Goal: Check status

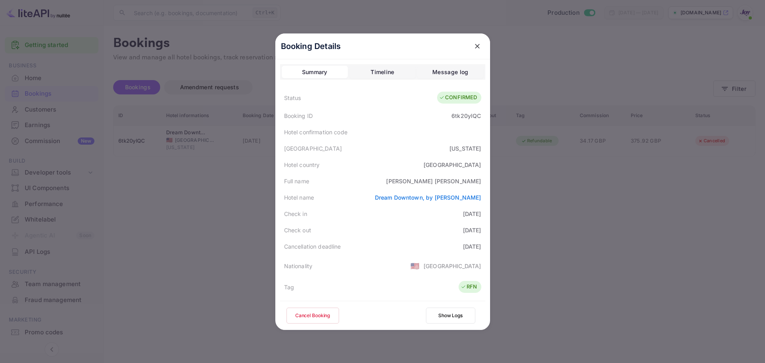
scroll to position [80, 0]
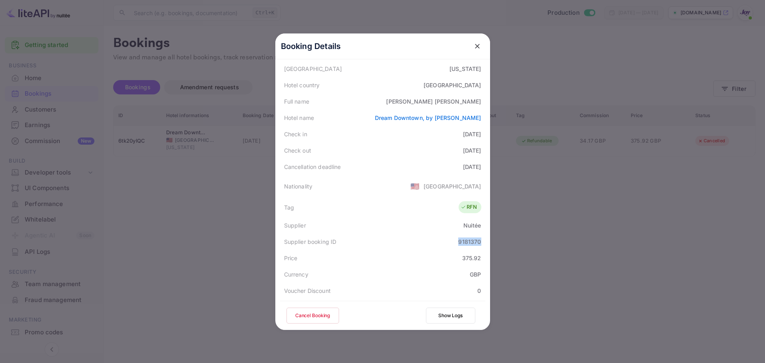
drag, startPoint x: 454, startPoint y: 242, endPoint x: 481, endPoint y: 242, distance: 27.1
click at [481, 242] on div "Supplier booking ID 9181370" at bounding box center [382, 242] width 205 height 16
copy div "9181370"
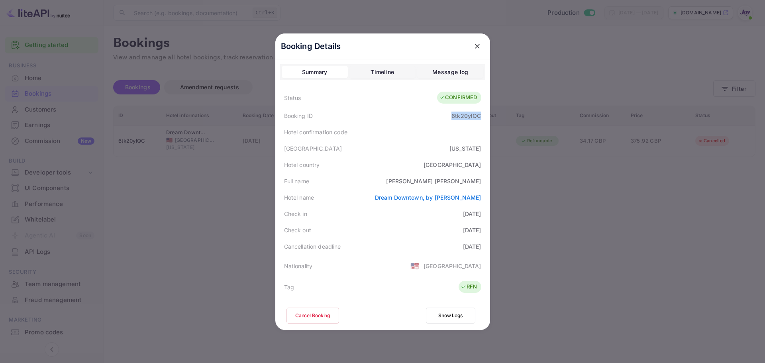
drag, startPoint x: 450, startPoint y: 118, endPoint x: 482, endPoint y: 117, distance: 32.7
click at [482, 117] on div "Booking Details Summary Timeline Message log Status CONFIRMED Booking ID 6tk20y…" at bounding box center [382, 181] width 215 height 297
copy div "6tk20ylQC"
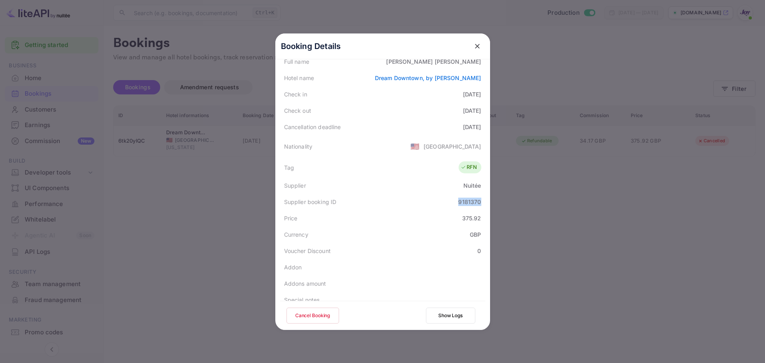
drag, startPoint x: 456, startPoint y: 204, endPoint x: 483, endPoint y: 202, distance: 27.1
click at [483, 202] on div "Booking Details Summary Timeline Message log Status CONFIRMED Booking ID 6tk20y…" at bounding box center [382, 62] width 215 height 297
copy div "9181370"
drag, startPoint x: 556, startPoint y: 229, endPoint x: 588, endPoint y: 196, distance: 46.2
click at [556, 228] on div at bounding box center [382, 181] width 765 height 363
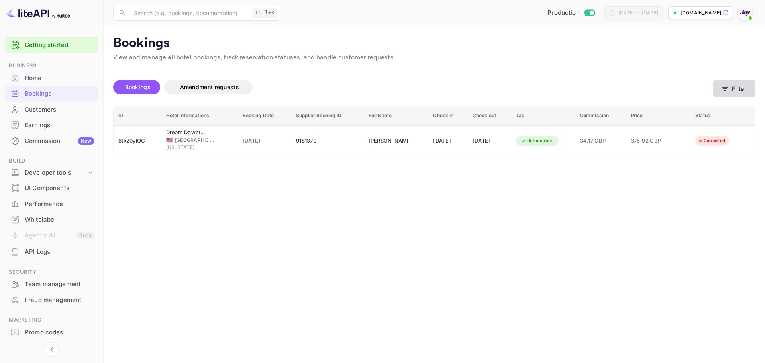
click at [713, 91] on button "Filter" at bounding box center [734, 89] width 42 height 16
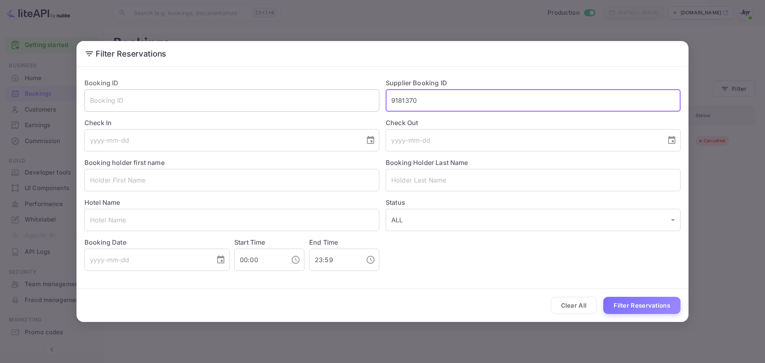
drag, startPoint x: 422, startPoint y: 99, endPoint x: 295, endPoint y: 94, distance: 126.8
click at [295, 94] on div "Booking ID ​ Supplier Booking ID 9181370 ​ Check In ​ Check Out ​ Booking holde…" at bounding box center [379, 171] width 603 height 199
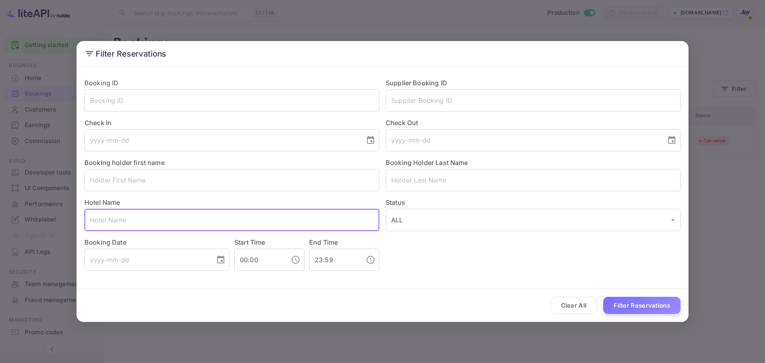
click at [174, 220] on input "text" at bounding box center [231, 220] width 295 height 22
click at [148, 181] on input "text" at bounding box center [231, 180] width 295 height 22
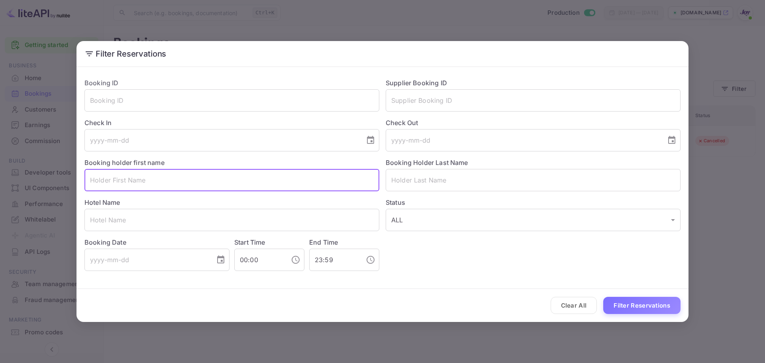
paste input "[PERSON_NAME]"
drag, startPoint x: 134, startPoint y: 184, endPoint x: 102, endPoint y: 181, distance: 32.0
click at [102, 181] on input "[PERSON_NAME]" at bounding box center [231, 180] width 295 height 22
click at [183, 183] on input "Bill" at bounding box center [231, 180] width 295 height 22
type input "Bill"
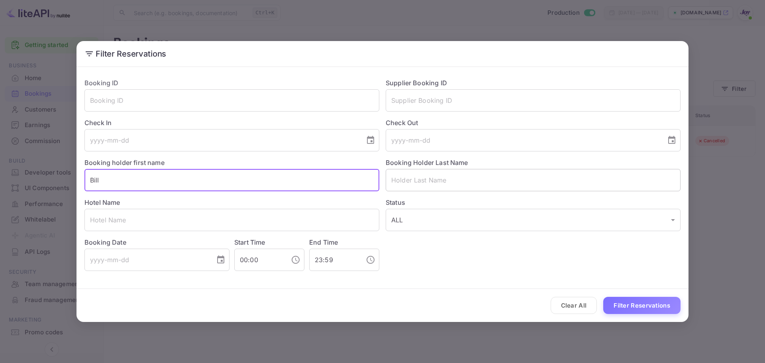
click at [411, 181] on input "text" at bounding box center [533, 180] width 295 height 22
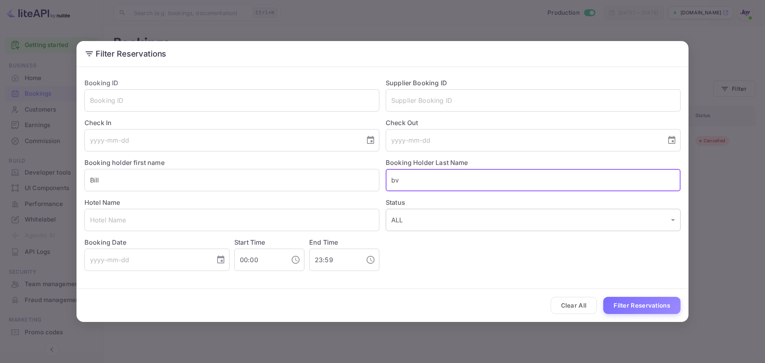
paste input "[PERSON_NAME]"
type input "[PERSON_NAME]"
click at [637, 297] on button "Filter Reservations" at bounding box center [641, 305] width 77 height 17
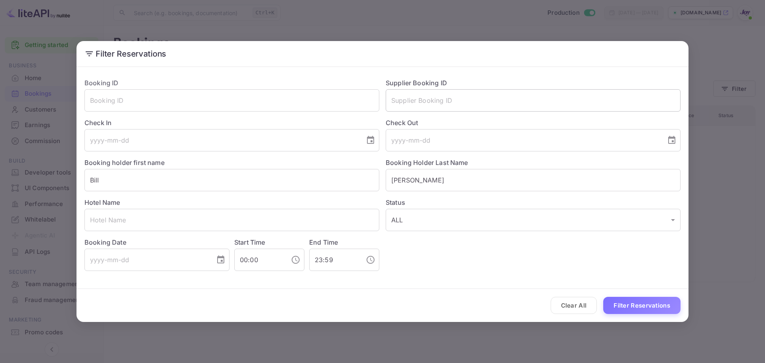
click at [409, 100] on input "text" at bounding box center [533, 100] width 295 height 22
paste input "8712087"
type input "8712087"
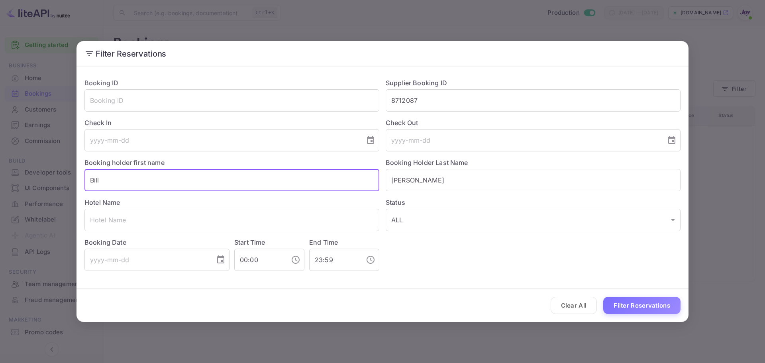
drag, startPoint x: 148, startPoint y: 176, endPoint x: -43, endPoint y: 159, distance: 192.0
click at [0, 159] on html "Getting started Business Home Bookings Customers Earnings Commission New Build …" at bounding box center [382, 181] width 765 height 363
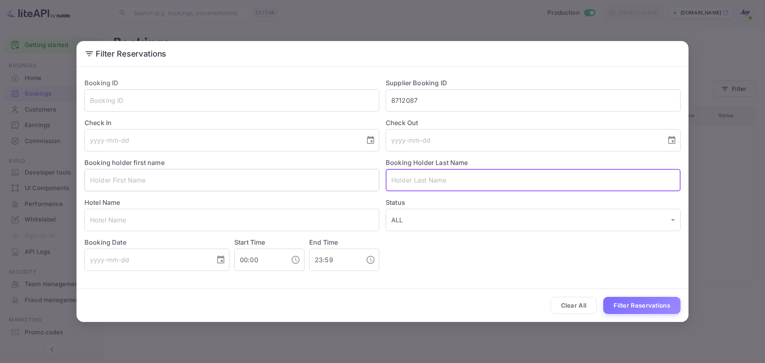
drag, startPoint x: 436, startPoint y: 181, endPoint x: 321, endPoint y: 180, distance: 114.8
click at [309, 177] on div "Booking ID ​ Supplier Booking ID 8712087 ​ Check In ​ Check Out ​ Booking holde…" at bounding box center [379, 171] width 603 height 199
click at [627, 306] on button "Filter Reservations" at bounding box center [641, 305] width 77 height 17
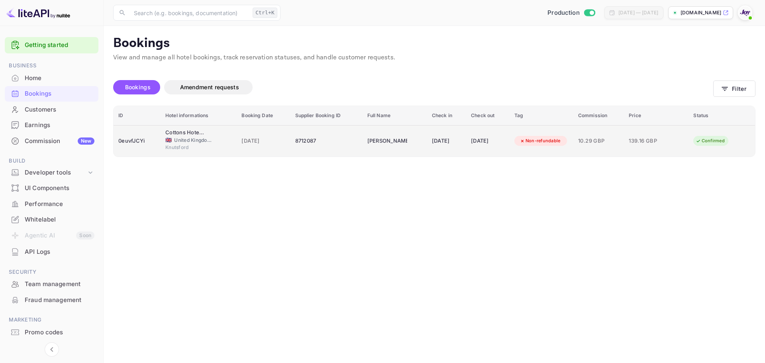
click at [363, 144] on td "[PERSON_NAME]" at bounding box center [395, 140] width 65 height 31
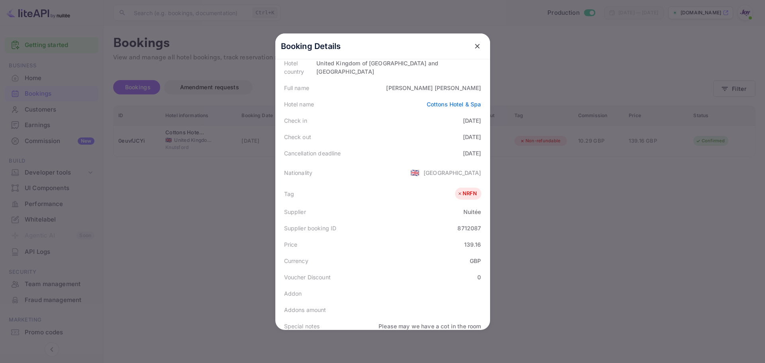
scroll to position [178, 0]
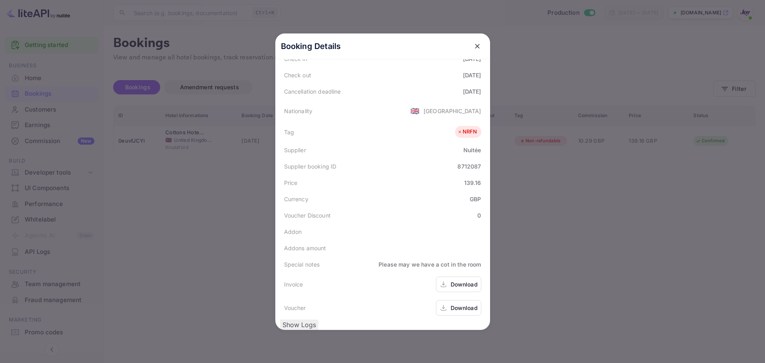
click at [456, 304] on div "Download" at bounding box center [464, 308] width 27 height 8
